Goal: Entertainment & Leisure: Consume media (video, audio)

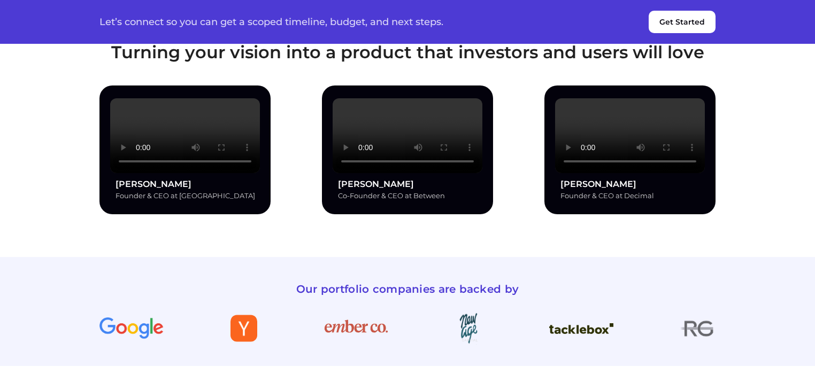
scroll to position [1069, 0]
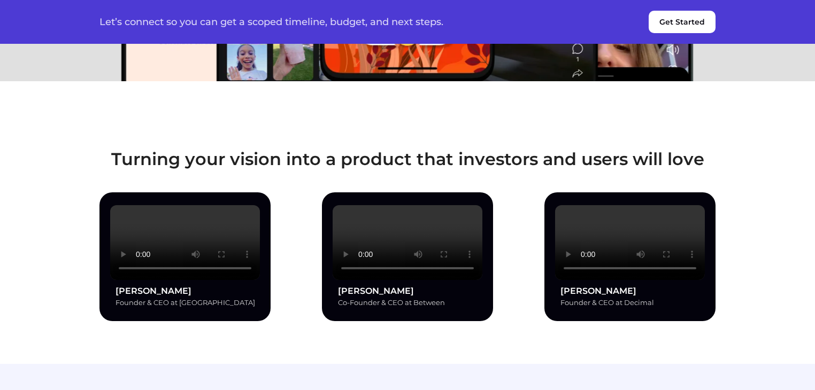
click at [632, 231] on video at bounding box center [630, 242] width 150 height 75
click at [629, 234] on video at bounding box center [630, 242] width 150 height 75
drag, startPoint x: 627, startPoint y: 236, endPoint x: 601, endPoint y: 245, distance: 27.2
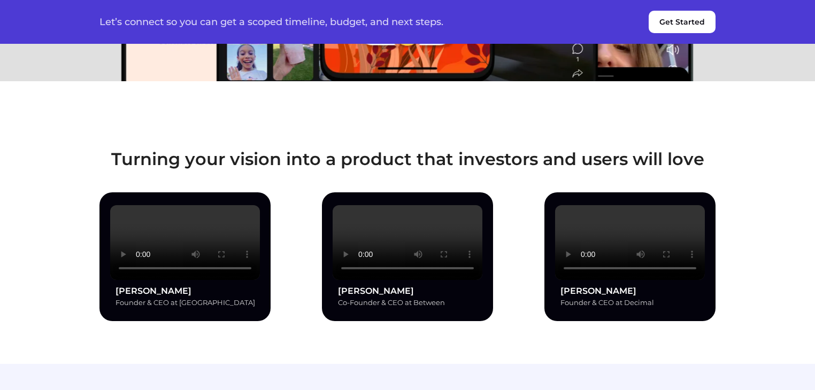
click at [625, 237] on video at bounding box center [630, 242] width 150 height 75
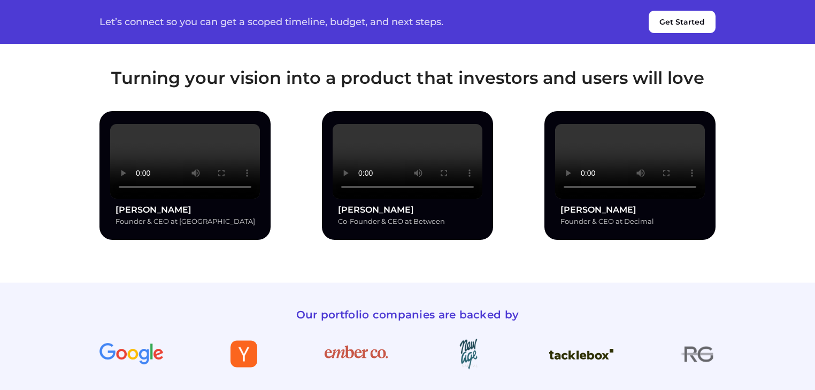
scroll to position [1176, 0]
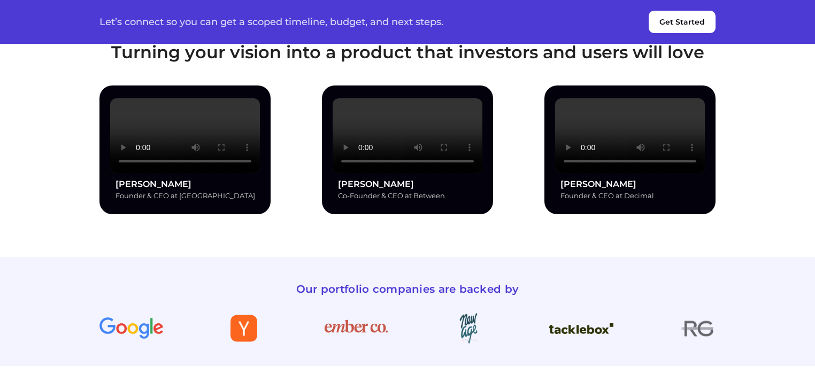
drag, startPoint x: 188, startPoint y: 199, endPoint x: 179, endPoint y: 221, distance: 23.7
click at [188, 173] on video at bounding box center [185, 135] width 150 height 75
click at [179, 173] on video at bounding box center [185, 135] width 150 height 75
click at [148, 173] on video at bounding box center [185, 135] width 150 height 75
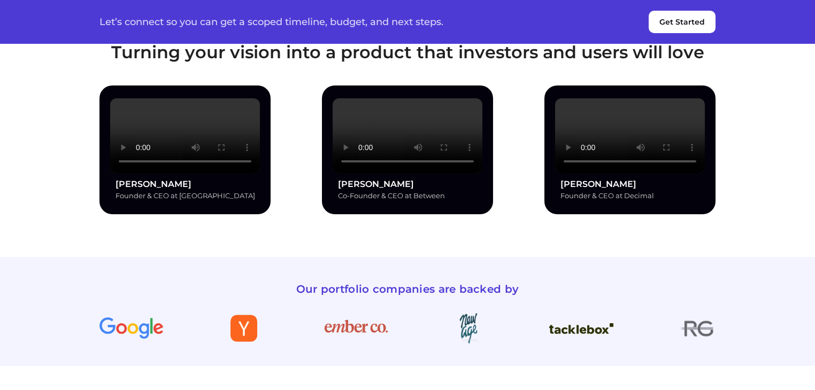
click at [427, 173] on video at bounding box center [408, 135] width 150 height 75
click at [342, 173] on video at bounding box center [408, 135] width 150 height 75
click at [612, 173] on video at bounding box center [630, 135] width 150 height 75
click at [47, 117] on section "Turning your vision into a product that investors and users will love [PERSON_N…" at bounding box center [407, 115] width 815 height 283
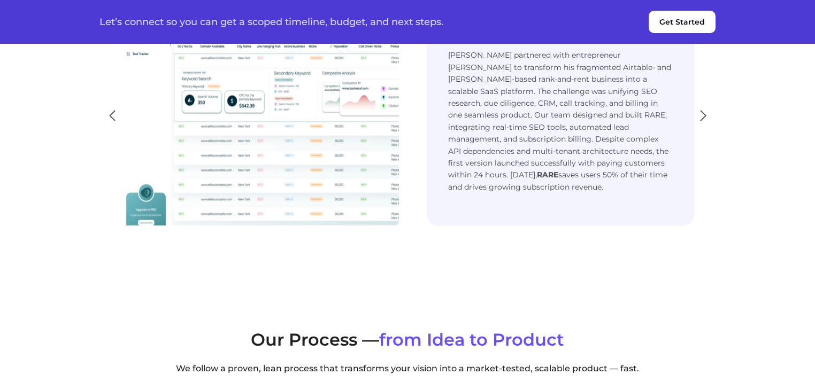
scroll to position [1925, 0]
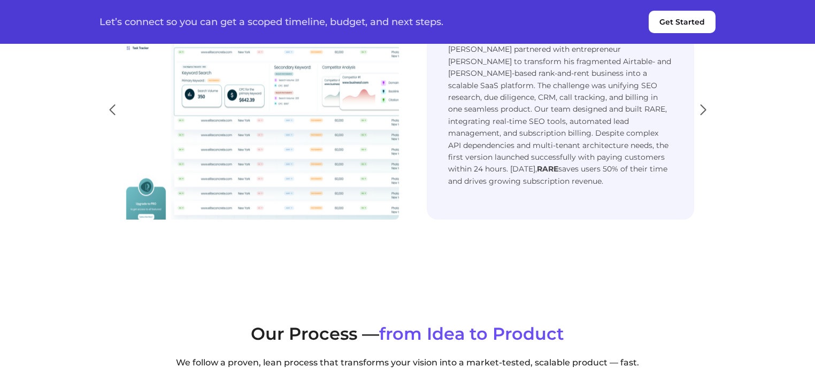
click at [704, 122] on div "Next slide" at bounding box center [703, 110] width 14 height 24
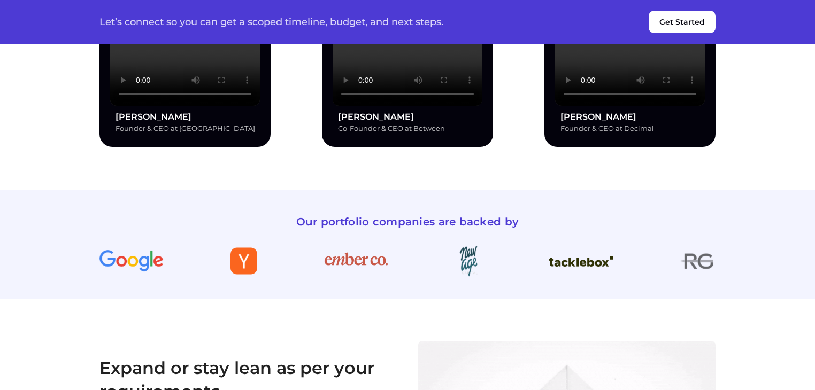
scroll to position [1337, 0]
